Goal: Communication & Community: Answer question/provide support

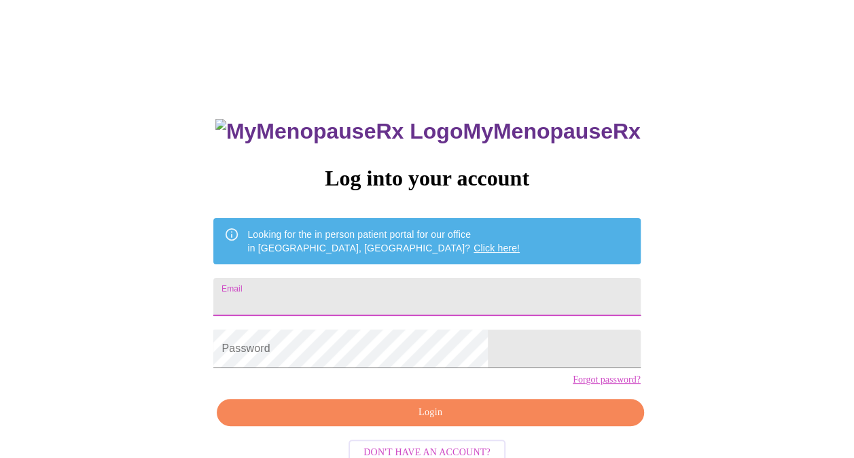
click at [443, 283] on input "Email" at bounding box center [426, 297] width 427 height 38
type input "[PERSON_NAME][EMAIL_ADDRESS][DOMAIN_NAME]"
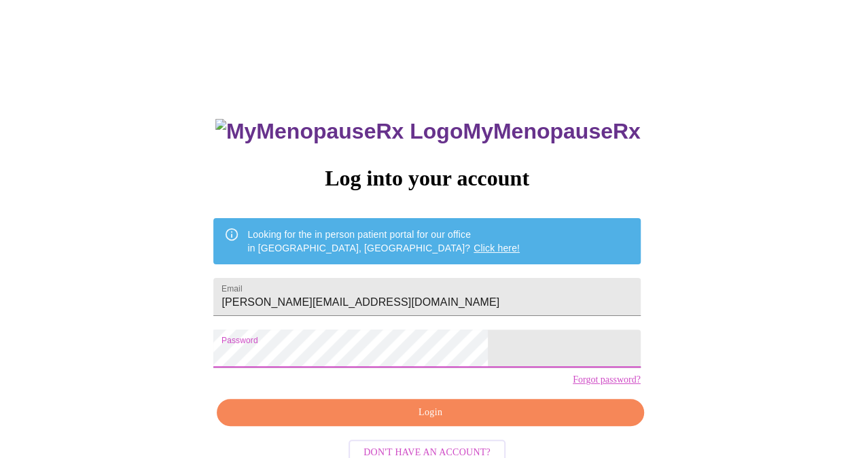
click at [422, 421] on span "Login" at bounding box center [429, 412] width 395 height 17
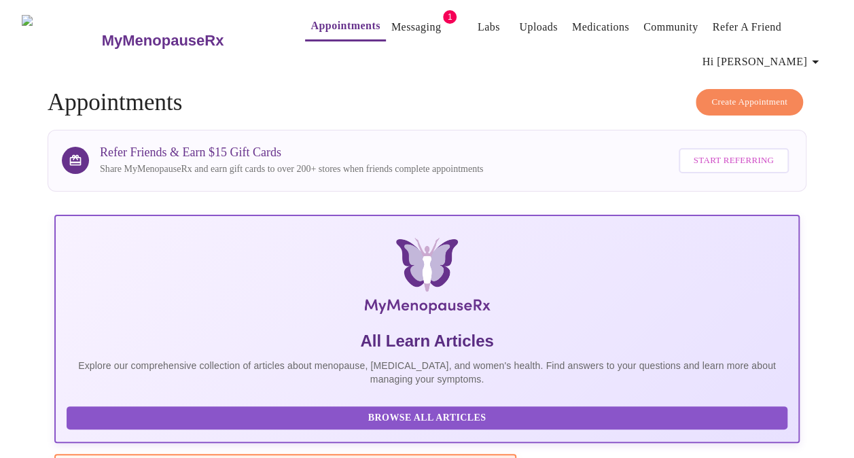
click at [399, 18] on link "Messaging" at bounding box center [416, 27] width 50 height 19
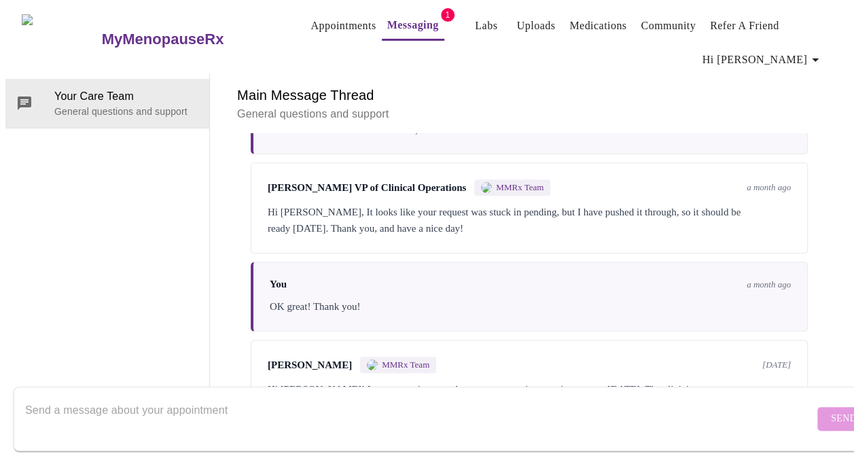
scroll to position [427, 0]
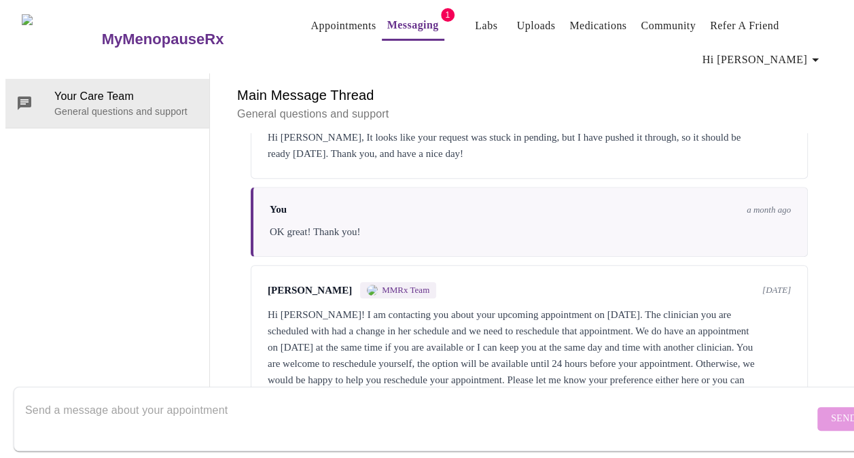
click at [459, 397] on textarea "Send a message about your appointment" at bounding box center [419, 418] width 788 height 43
type textarea "[DATE] 4PM will work for me!!"
click at [831, 412] on span "Send" at bounding box center [844, 418] width 26 height 17
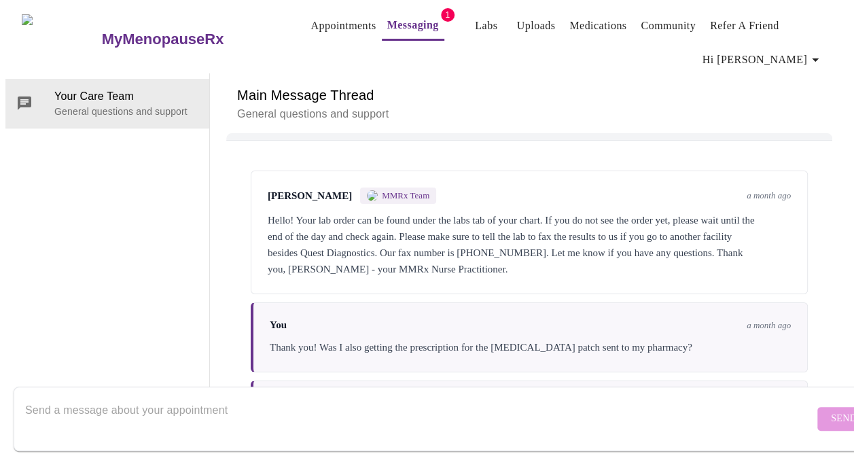
scroll to position [0, 0]
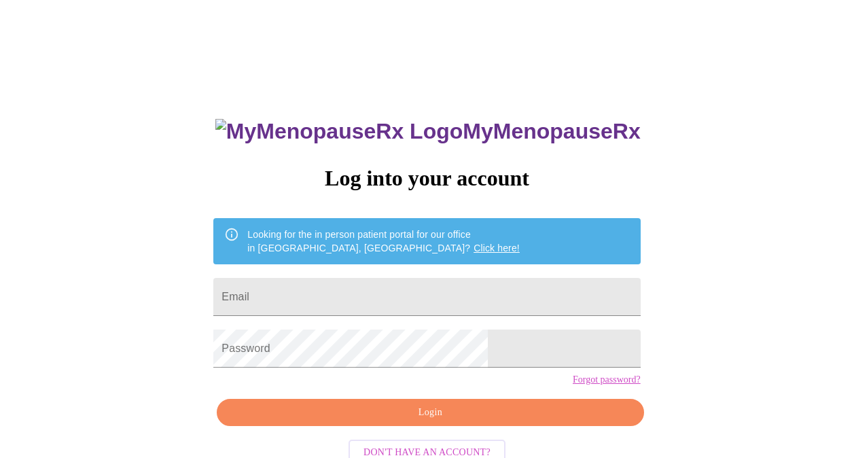
scroll to position [37, 0]
